Goal: Navigation & Orientation: Find specific page/section

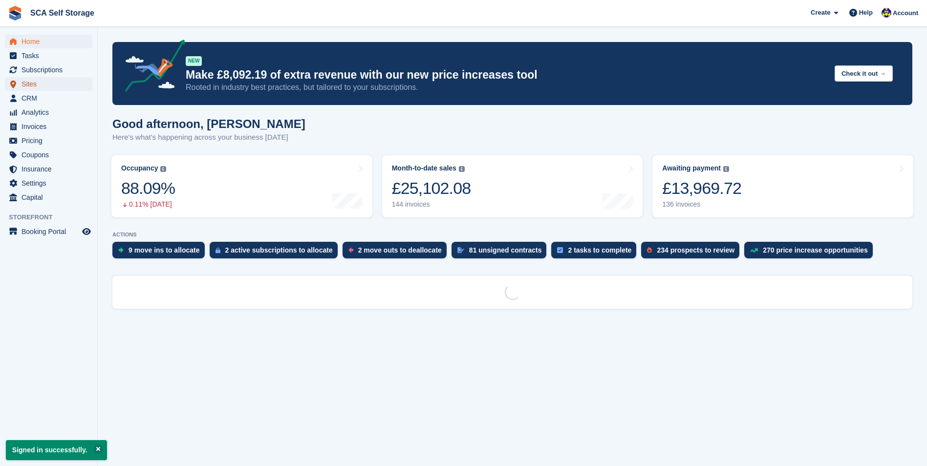
click at [44, 85] on span "Sites" at bounding box center [51, 84] width 59 height 14
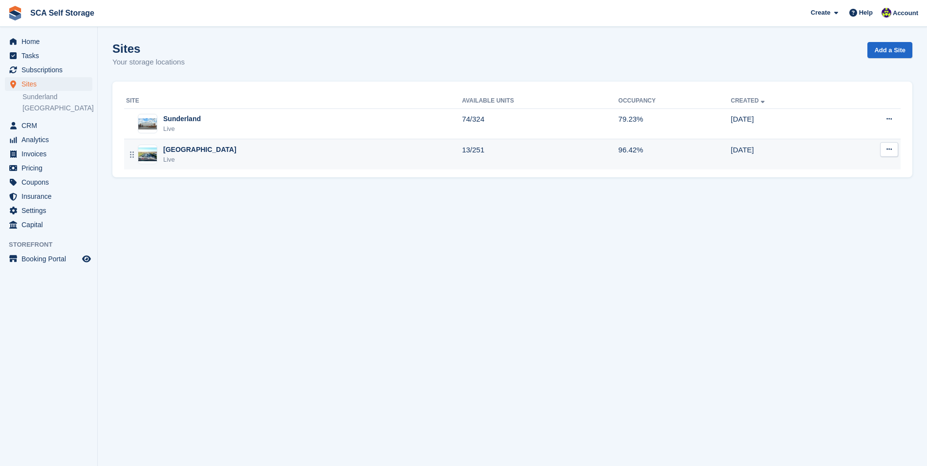
click at [225, 156] on div "Sheffield Live" at bounding box center [294, 155] width 336 height 20
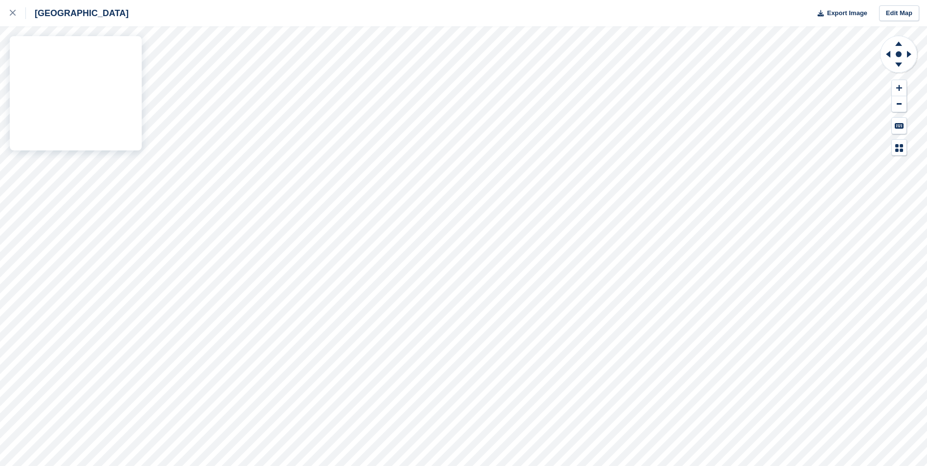
click at [103, 137] on div "Sheffield Export Image Edit Map" at bounding box center [463, 233] width 927 height 466
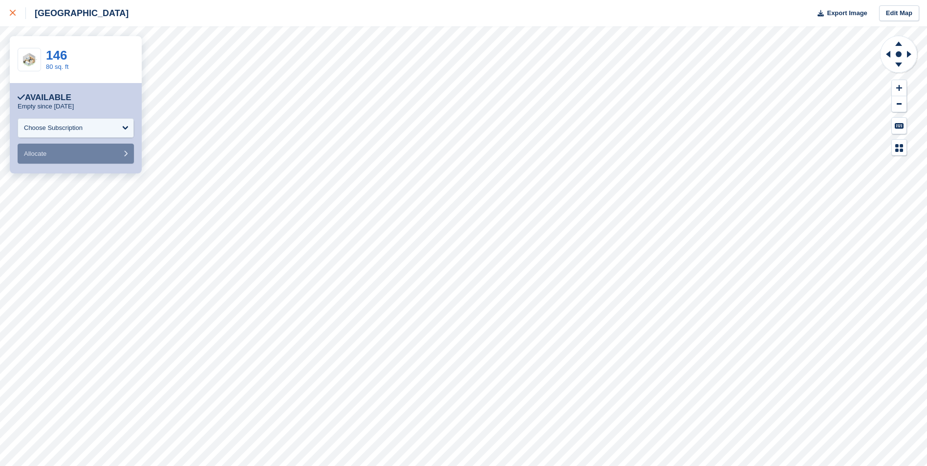
click at [11, 16] on icon at bounding box center [13, 13] width 6 height 6
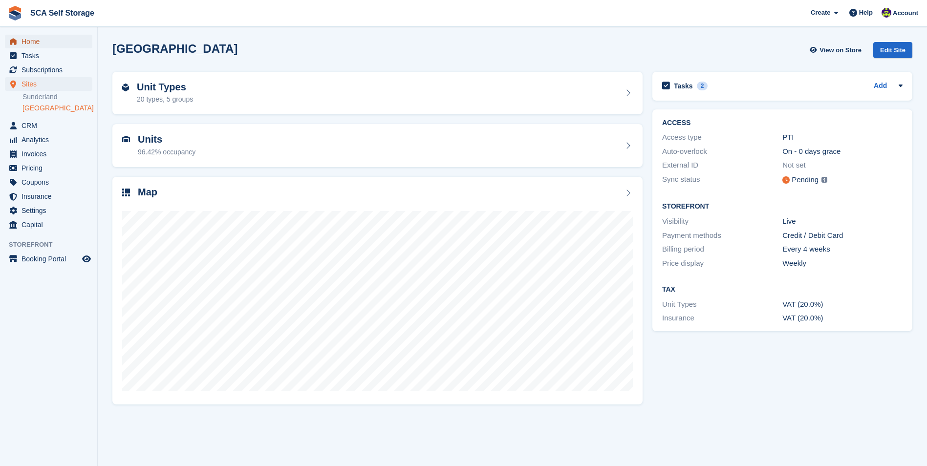
click at [59, 46] on span "Home" at bounding box center [51, 42] width 59 height 14
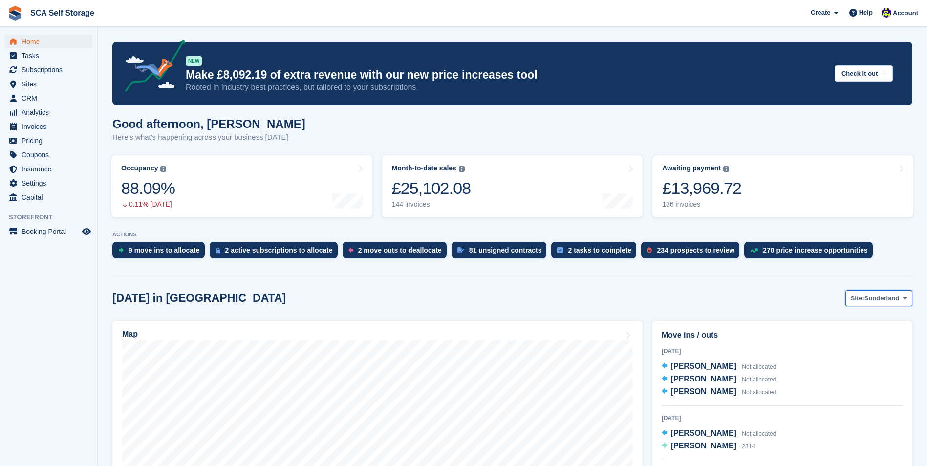
click at [875, 303] on span "Sunderland" at bounding box center [881, 299] width 35 height 10
click at [852, 338] on link "[GEOGRAPHIC_DATA]" at bounding box center [864, 339] width 88 height 18
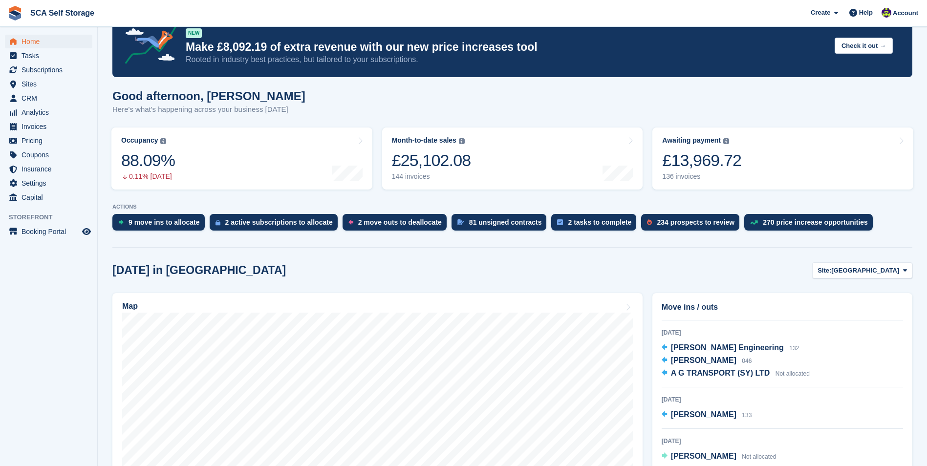
scroll to position [244, 0]
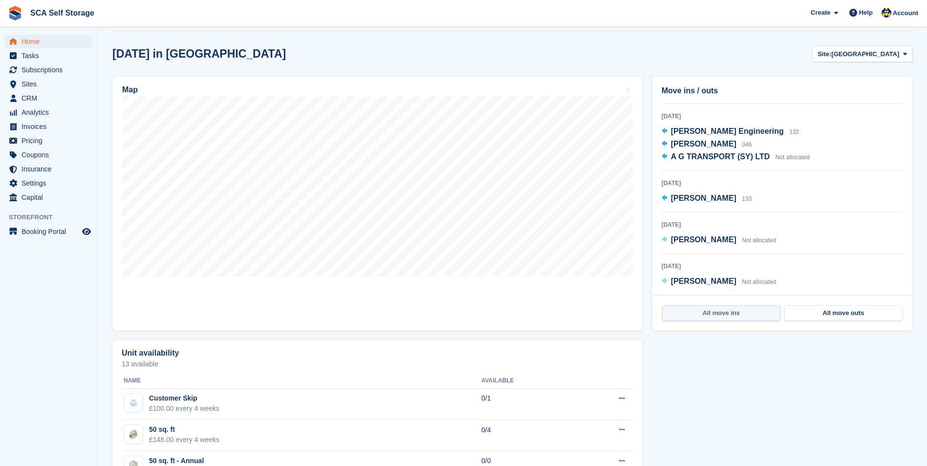
click at [750, 314] on link "All move ins" at bounding box center [721, 313] width 118 height 16
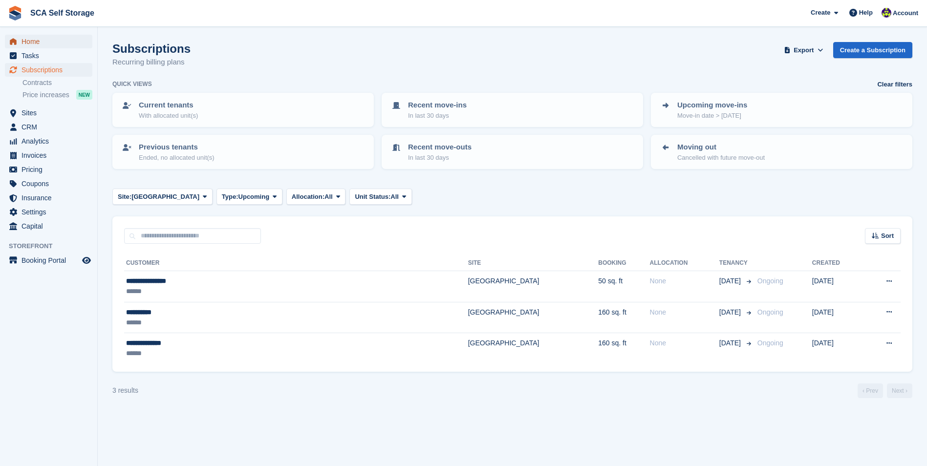
click at [42, 38] on span "Home" at bounding box center [51, 42] width 59 height 14
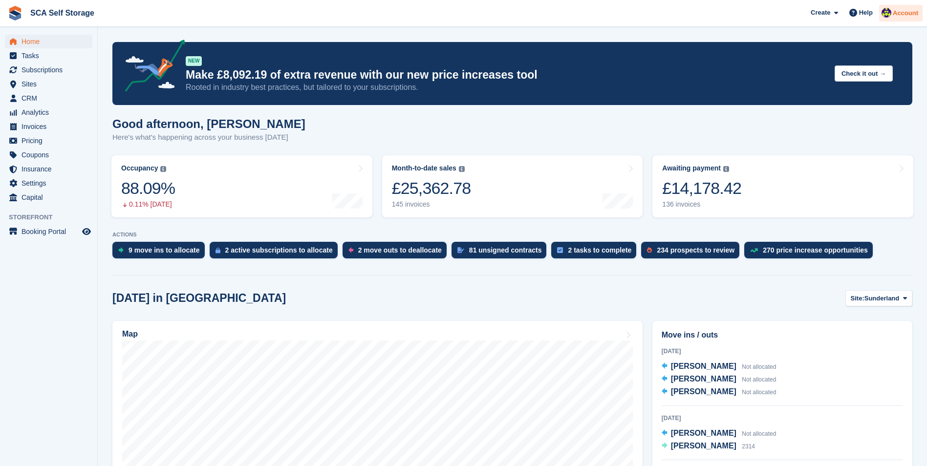
click at [908, 7] on div "Account" at bounding box center [900, 13] width 43 height 17
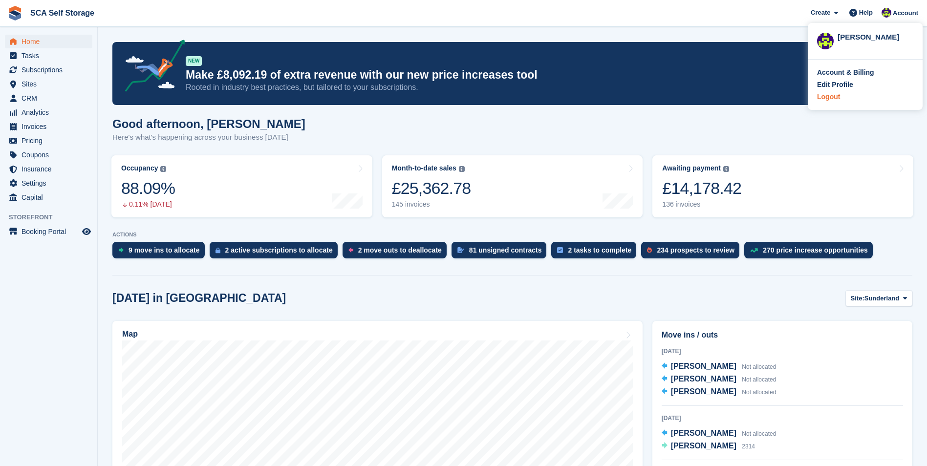
click at [832, 95] on div "Logout" at bounding box center [828, 97] width 23 height 10
